Goal: Task Accomplishment & Management: Use online tool/utility

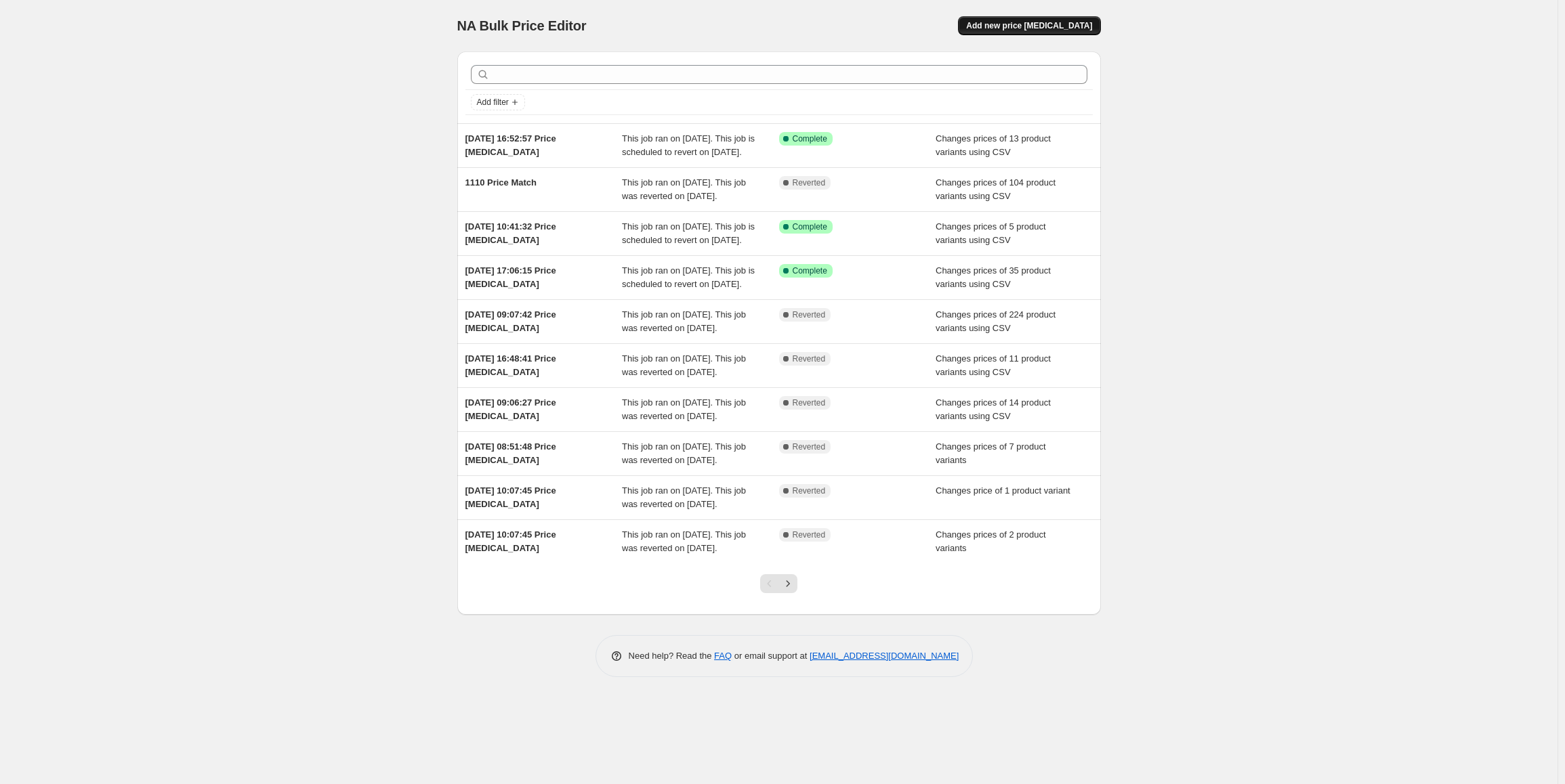
click at [1033, 27] on span "Add new price change job" at bounding box center [1029, 25] width 126 height 11
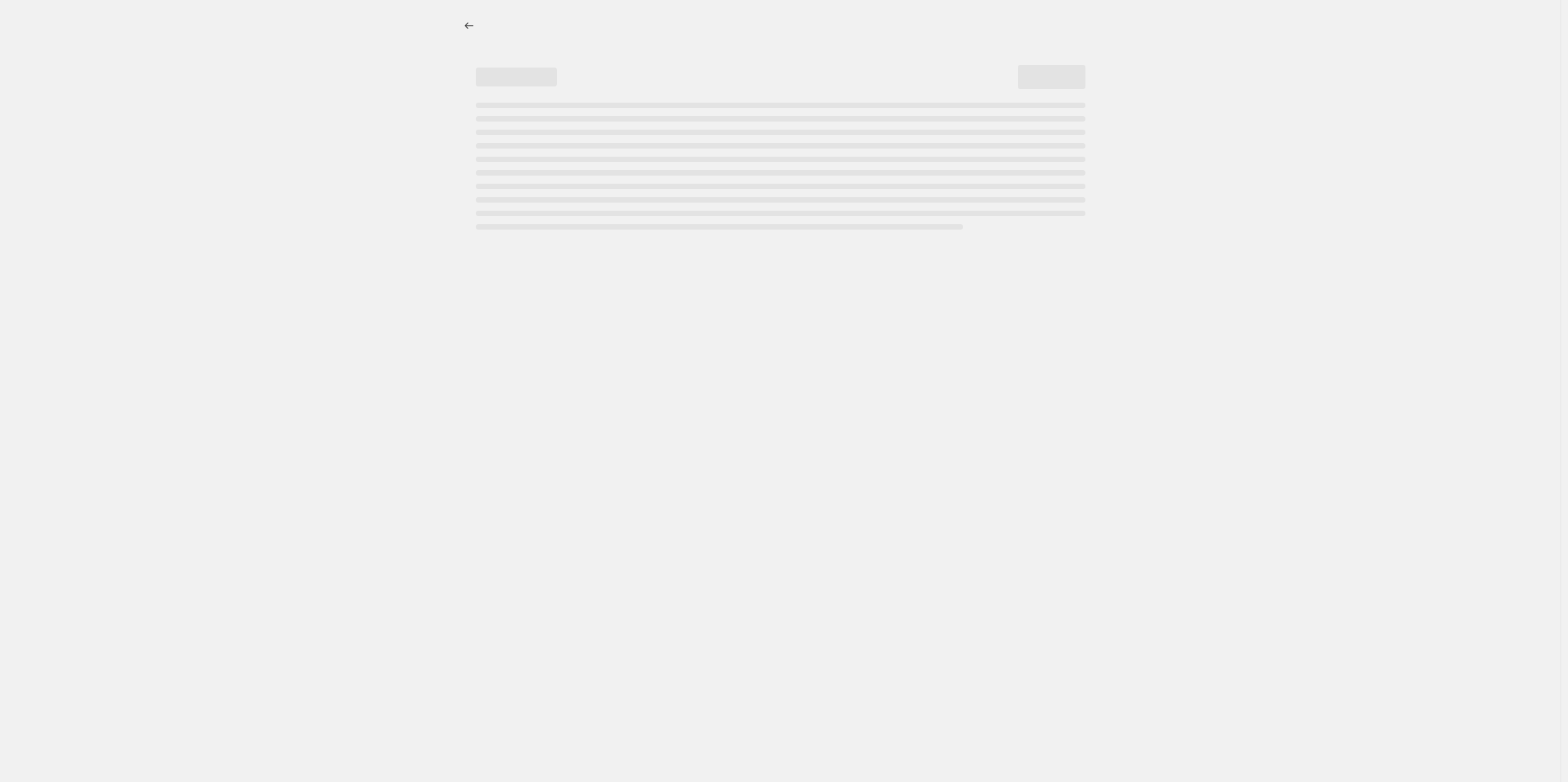
select select "percentage"
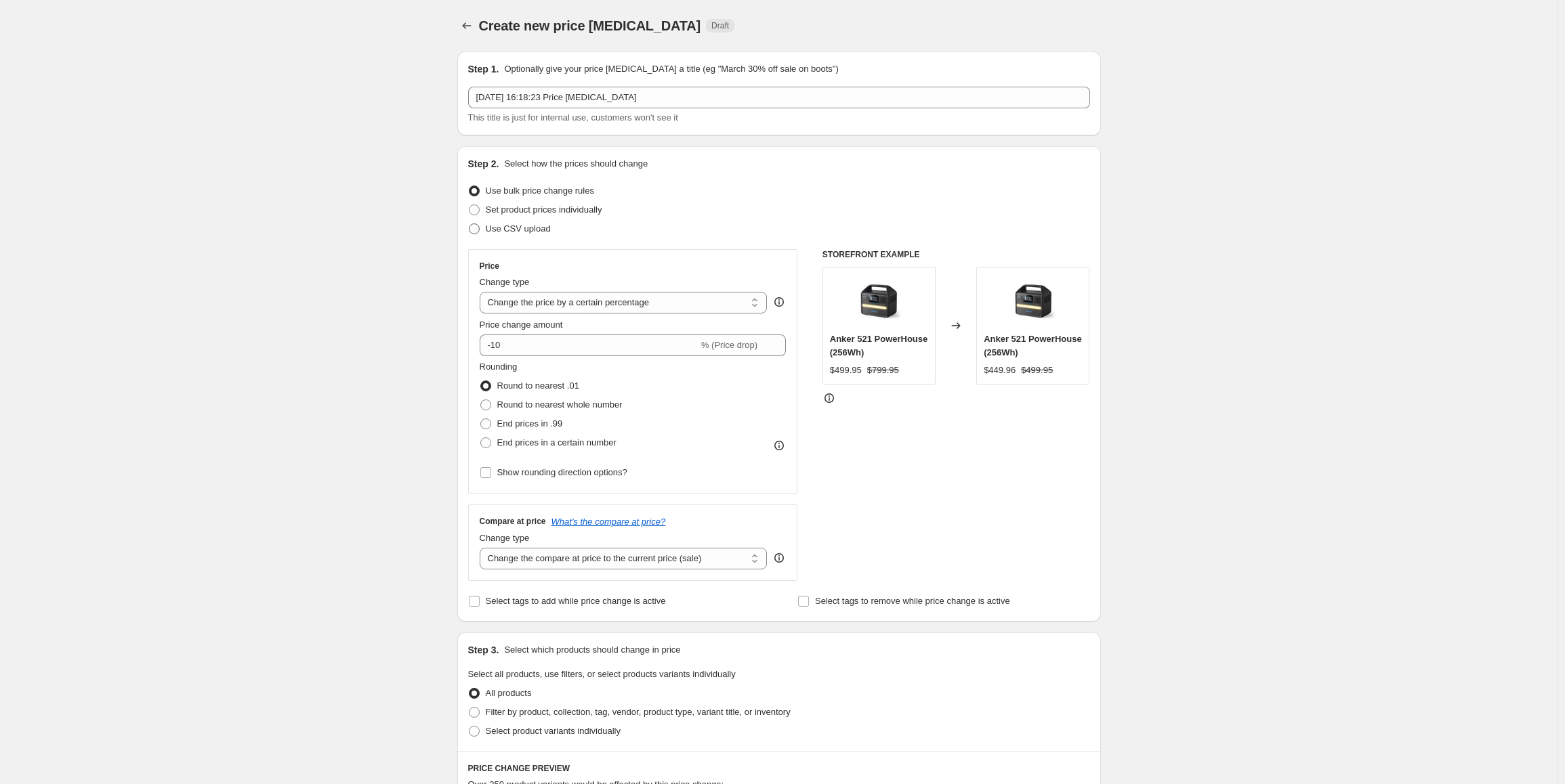
click at [512, 233] on span "Use CSV upload" at bounding box center [518, 228] width 65 height 10
click at [469, 224] on input "Use CSV upload" at bounding box center [469, 223] width 1 height 1
radio input "true"
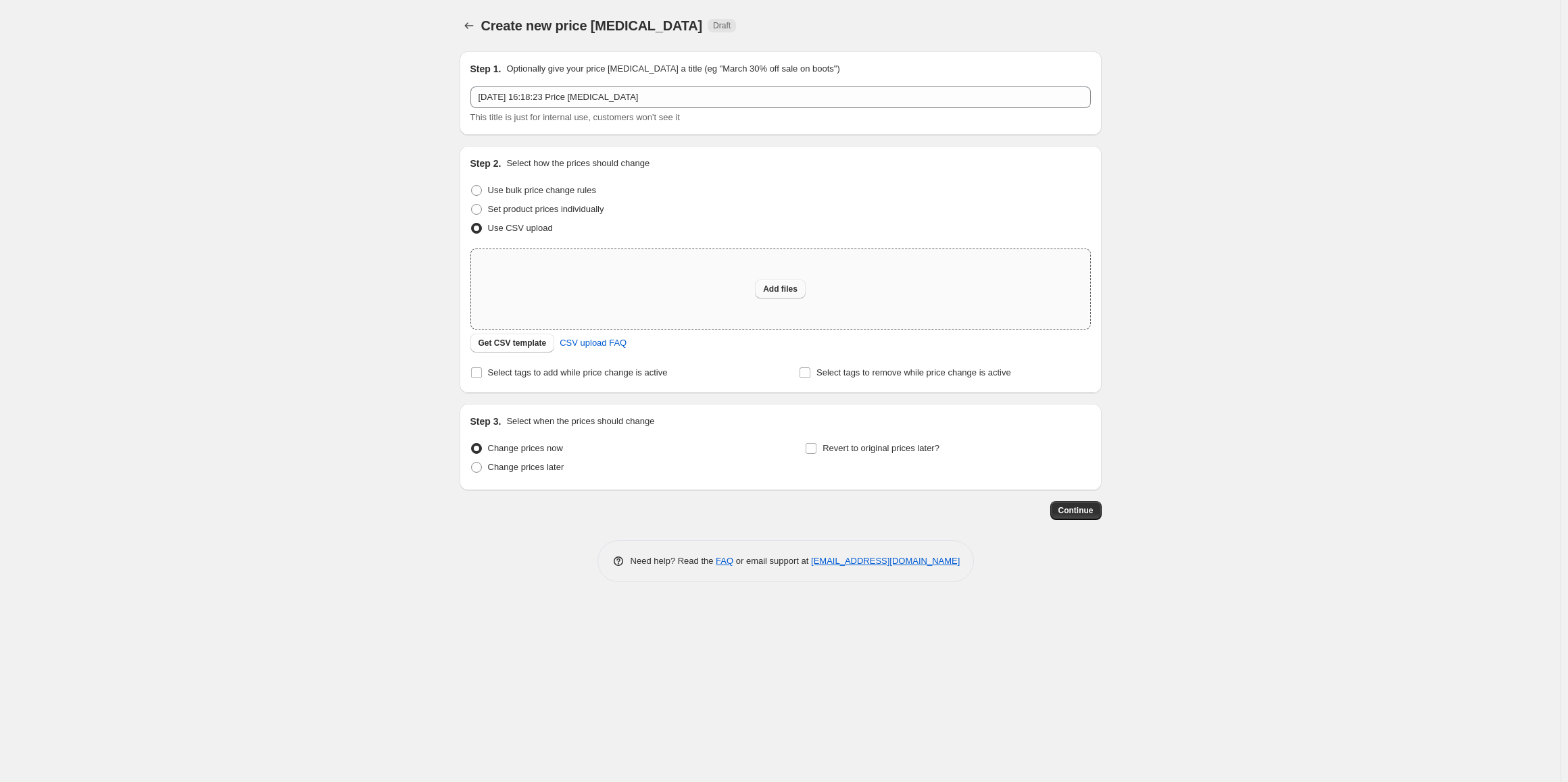
click at [767, 290] on span "Add files" at bounding box center [779, 289] width 34 height 11
type input "C:\fakepath\na-book - Copy.csv"
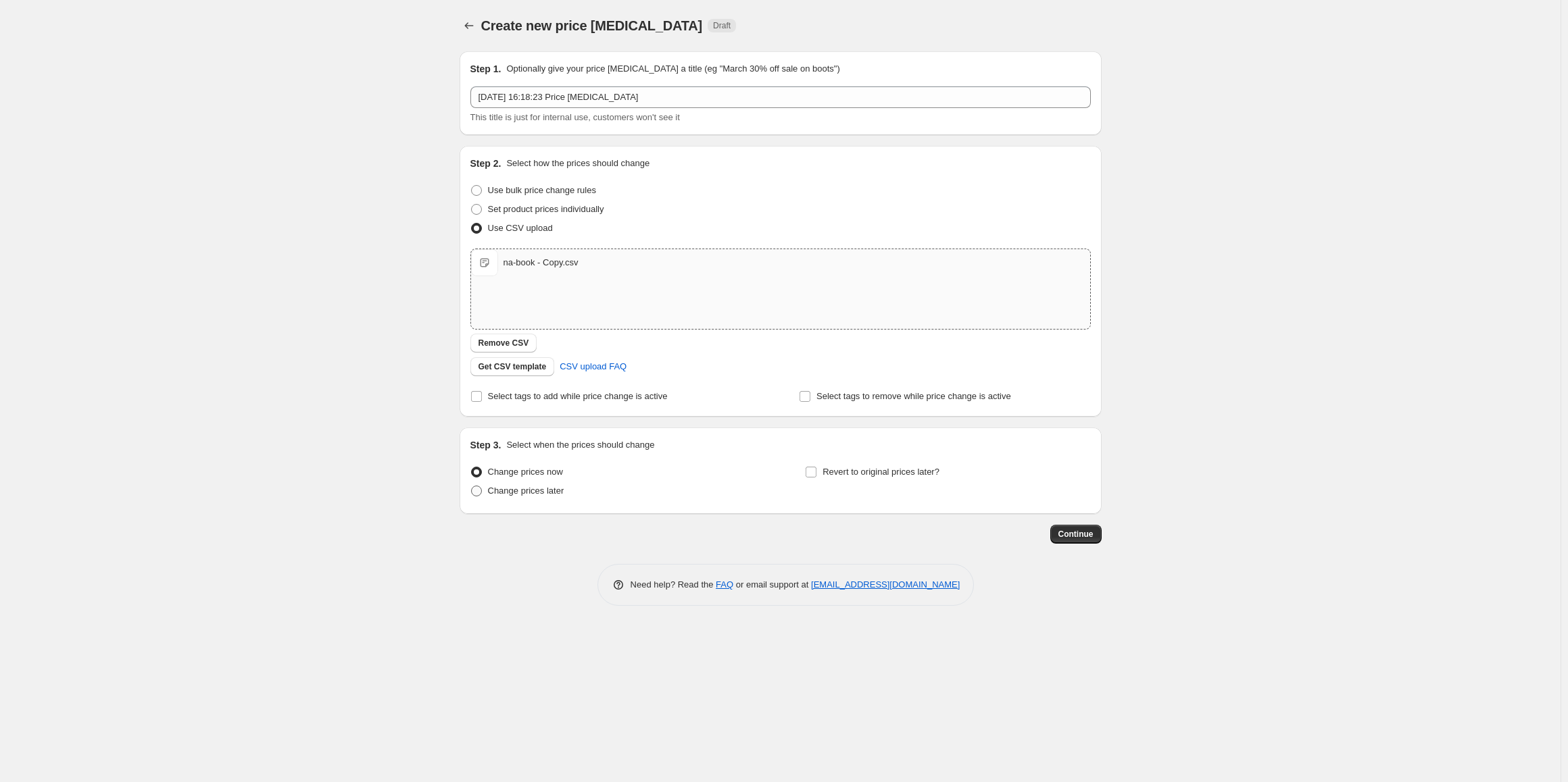
click at [508, 489] on span "Change prices later" at bounding box center [526, 490] width 77 height 10
click at [471, 486] on input "Change prices later" at bounding box center [471, 486] width 1 height 1
radio input "true"
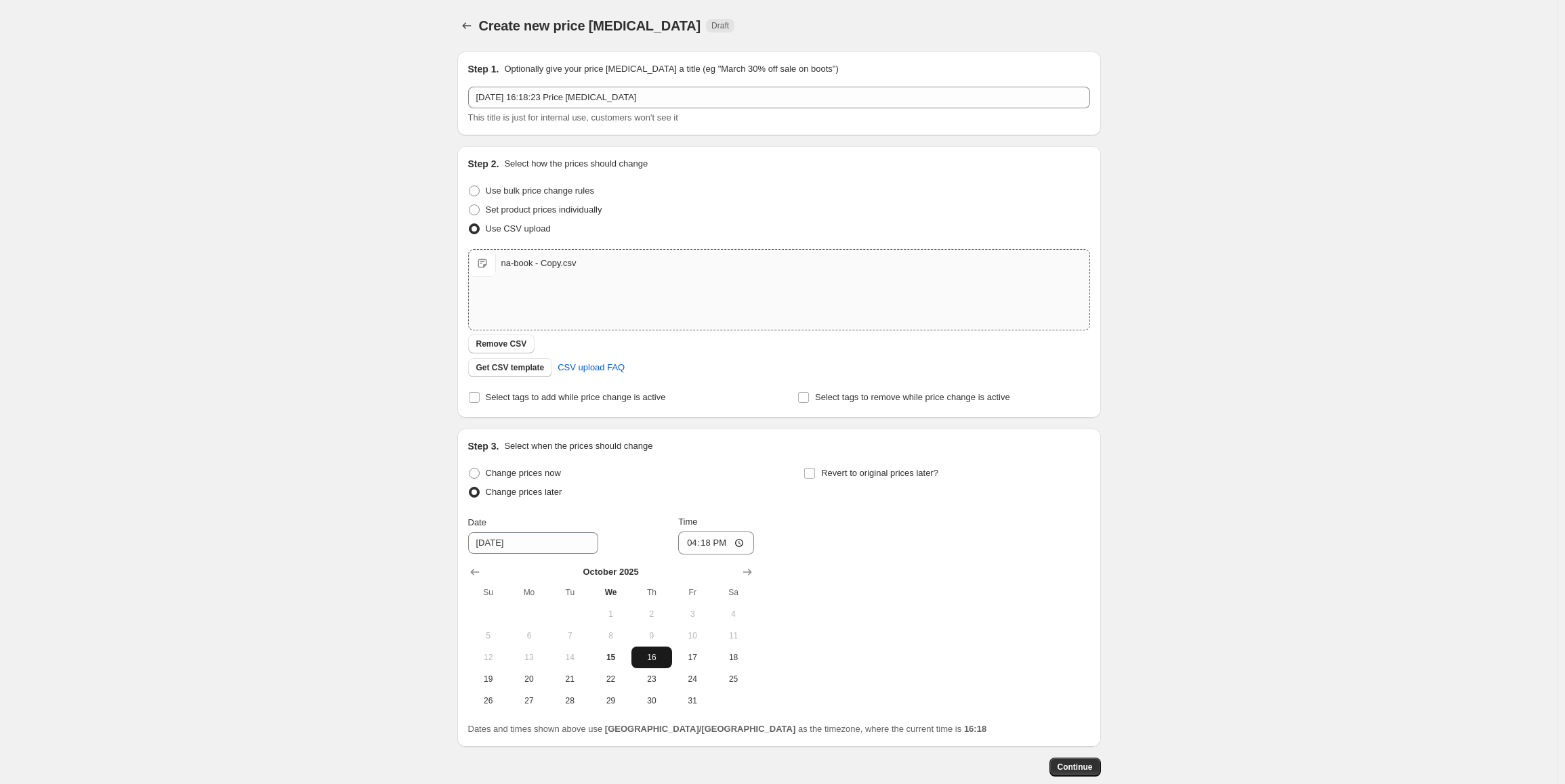
click at [661, 654] on span "16" at bounding box center [652, 657] width 30 height 11
click at [698, 547] on input "16:18" at bounding box center [716, 543] width 76 height 23
type input "00:00"
click at [868, 469] on span "Revert to original prices later?" at bounding box center [880, 472] width 118 height 10
click at [815, 469] on input "Revert to original prices later?" at bounding box center [810, 473] width 11 height 11
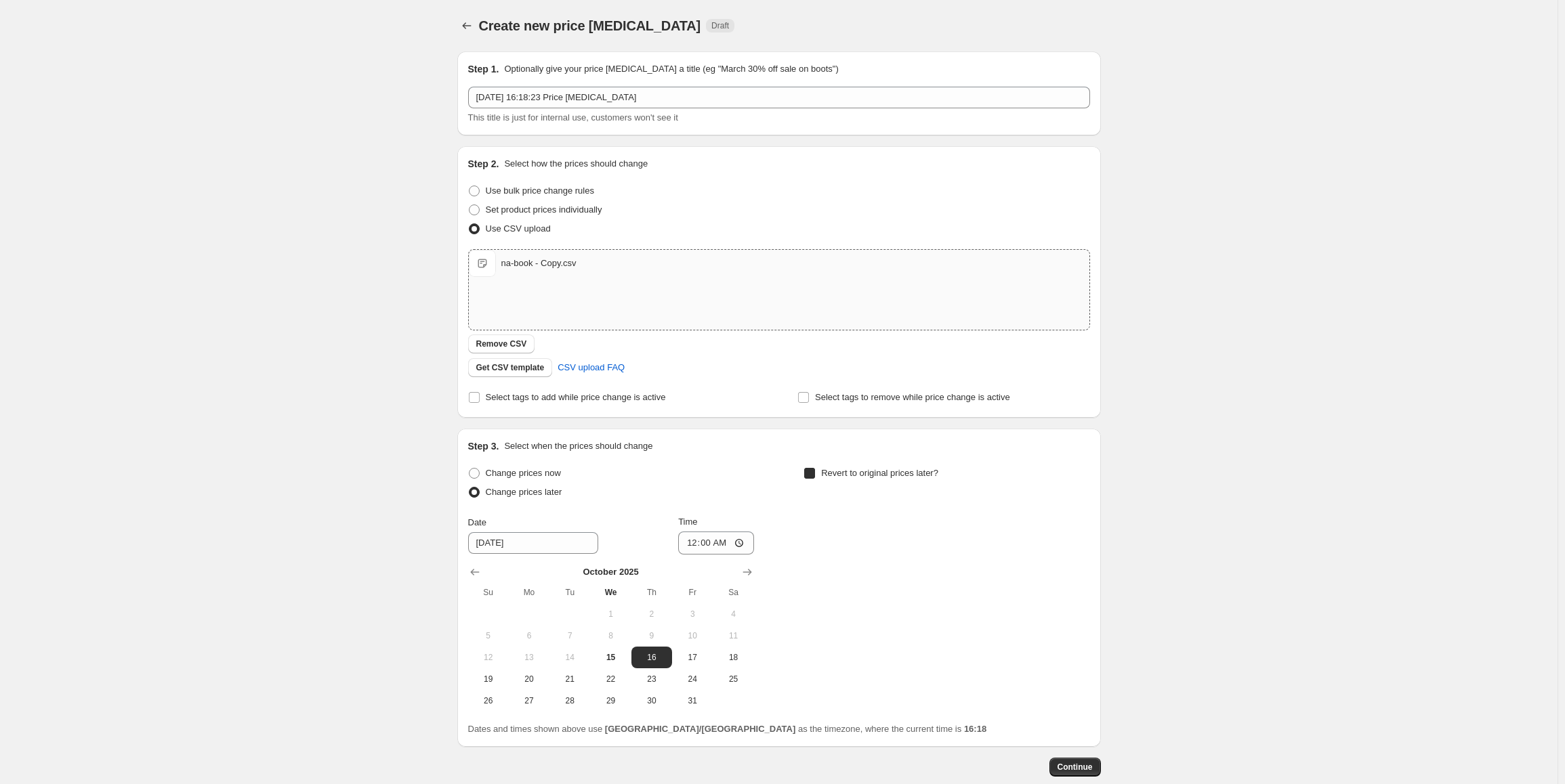
checkbox input "true"
click at [1081, 574] on icon "Show next month, November 2025" at bounding box center [1083, 572] width 14 height 14
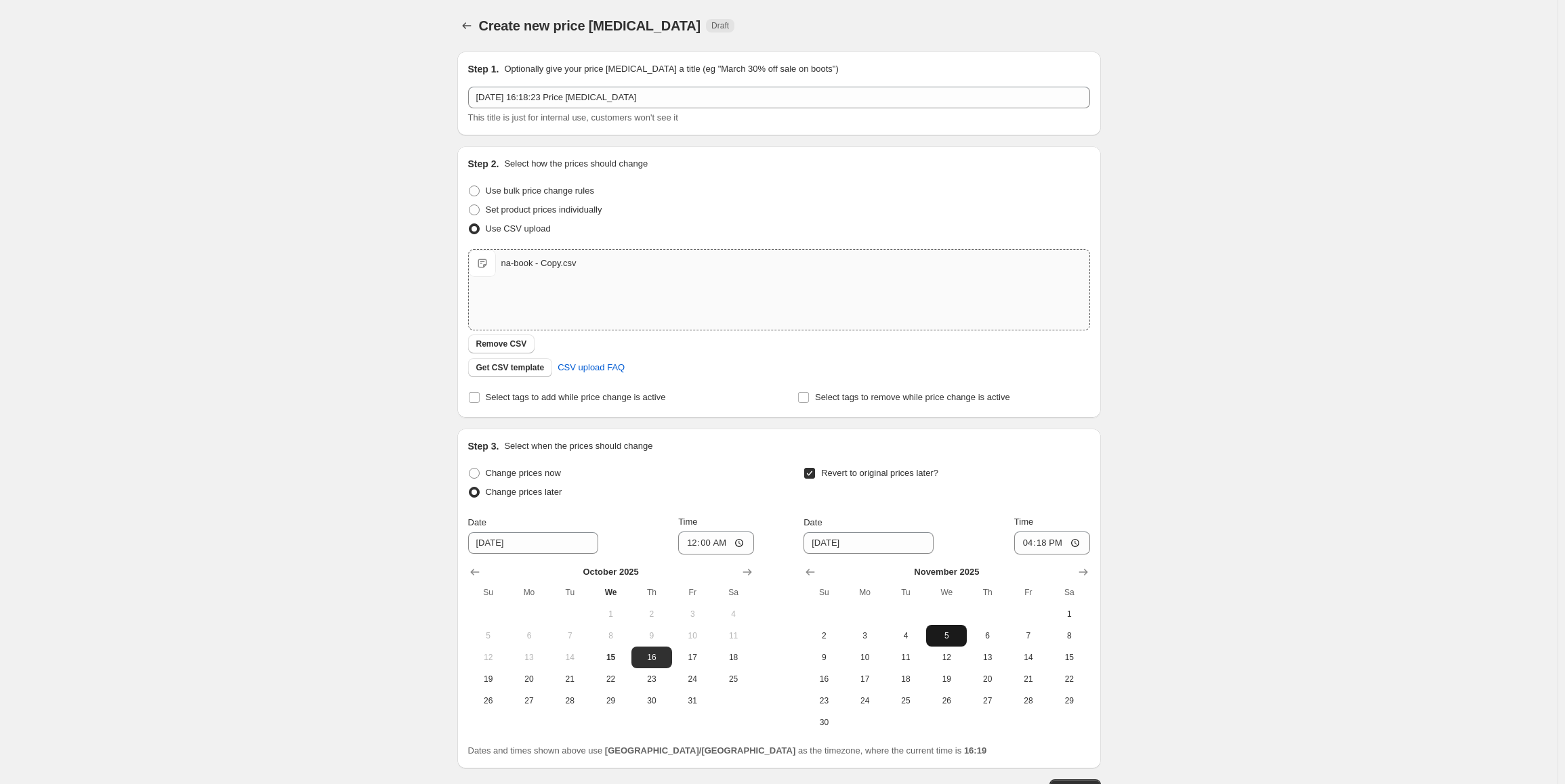
click at [943, 633] on span "5" at bounding box center [946, 636] width 30 height 11
type input "11/5/2025"
click at [1027, 544] on input "16:18" at bounding box center [1052, 543] width 76 height 23
type input "23:59"
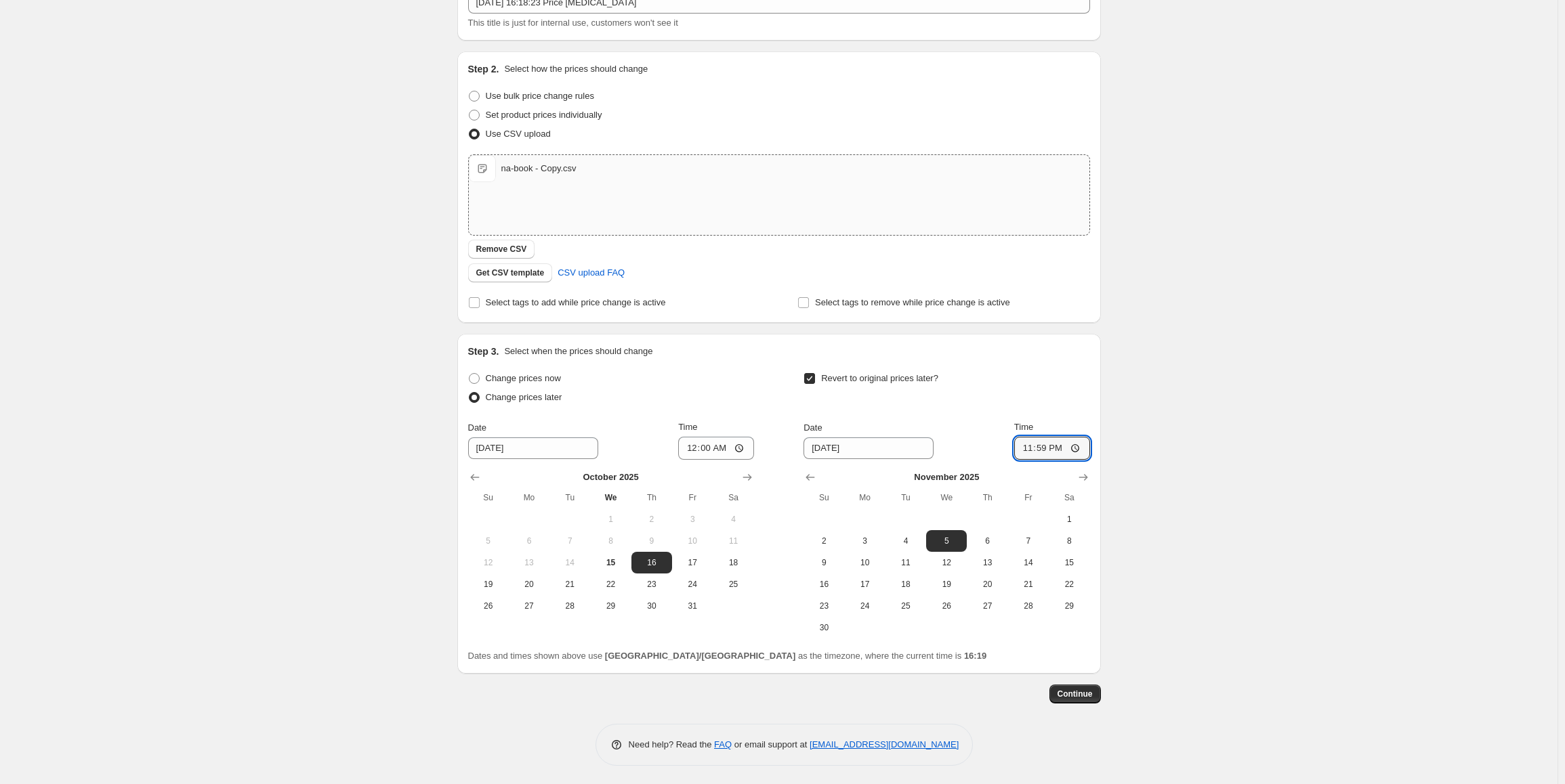
scroll to position [97, 0]
click at [1069, 691] on span "Continue" at bounding box center [1075, 692] width 35 height 11
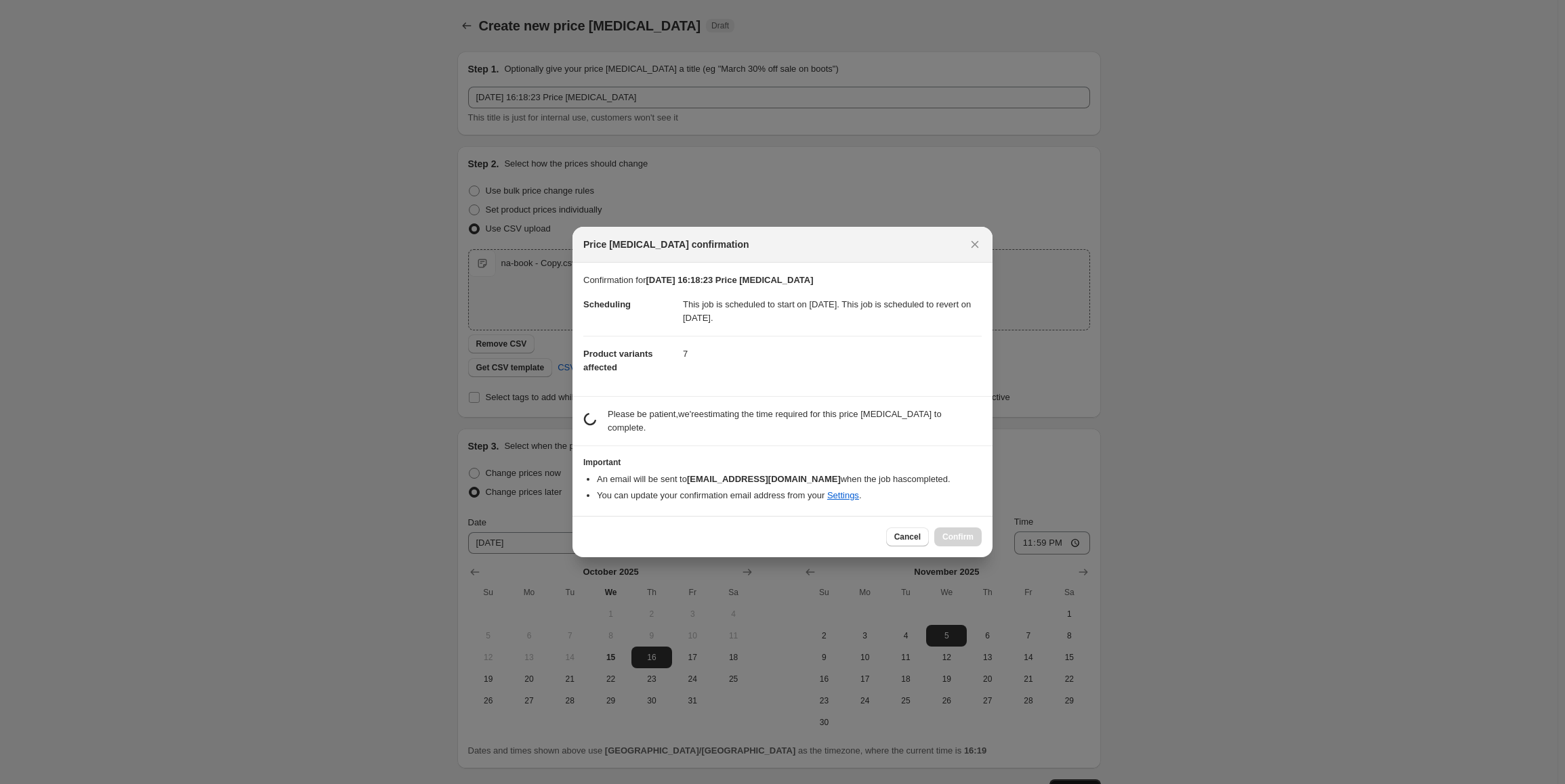
scroll to position [0, 0]
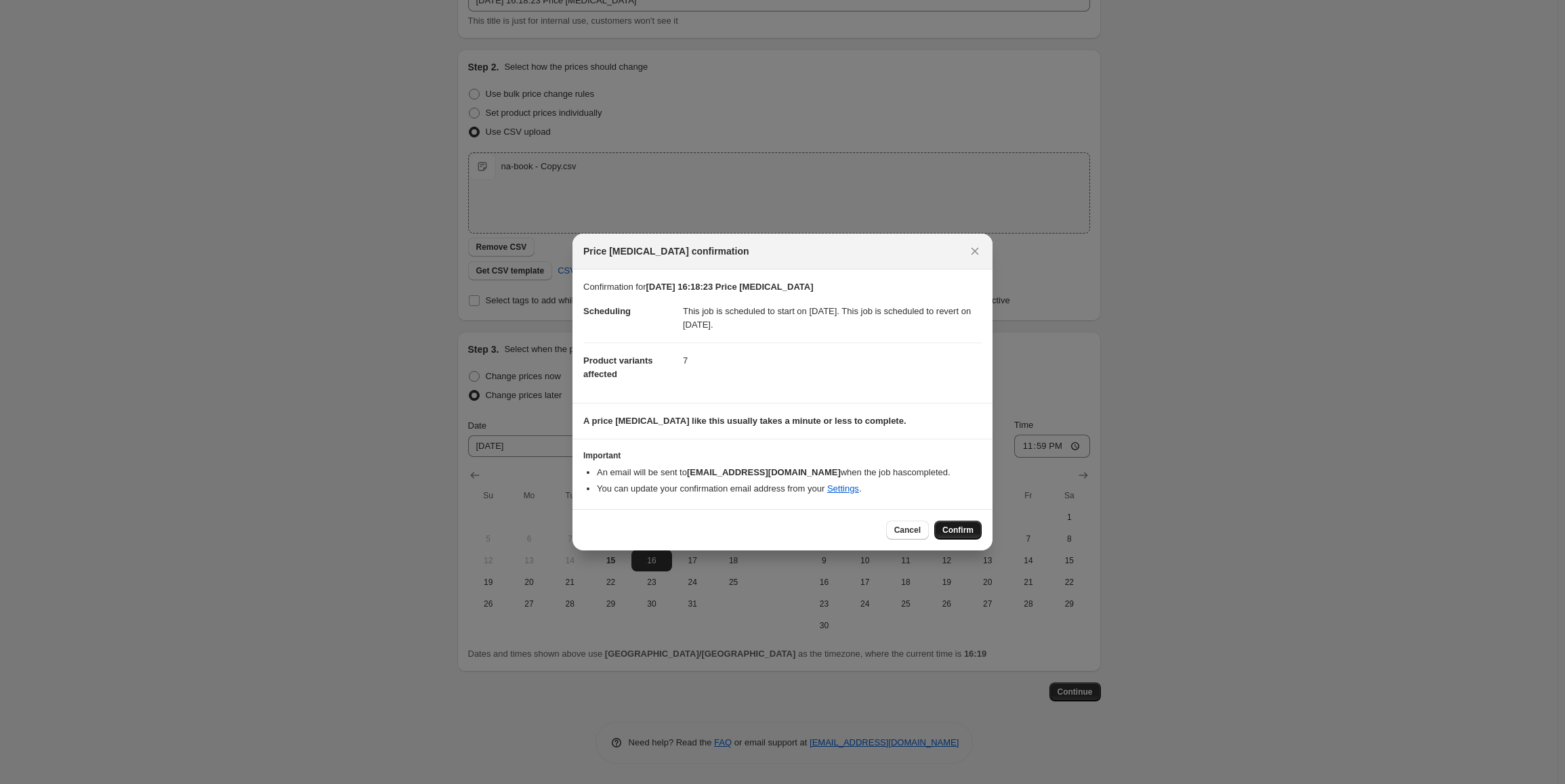
click at [961, 532] on span "Confirm" at bounding box center [958, 530] width 31 height 11
